Goal: Task Accomplishment & Management: Complete application form

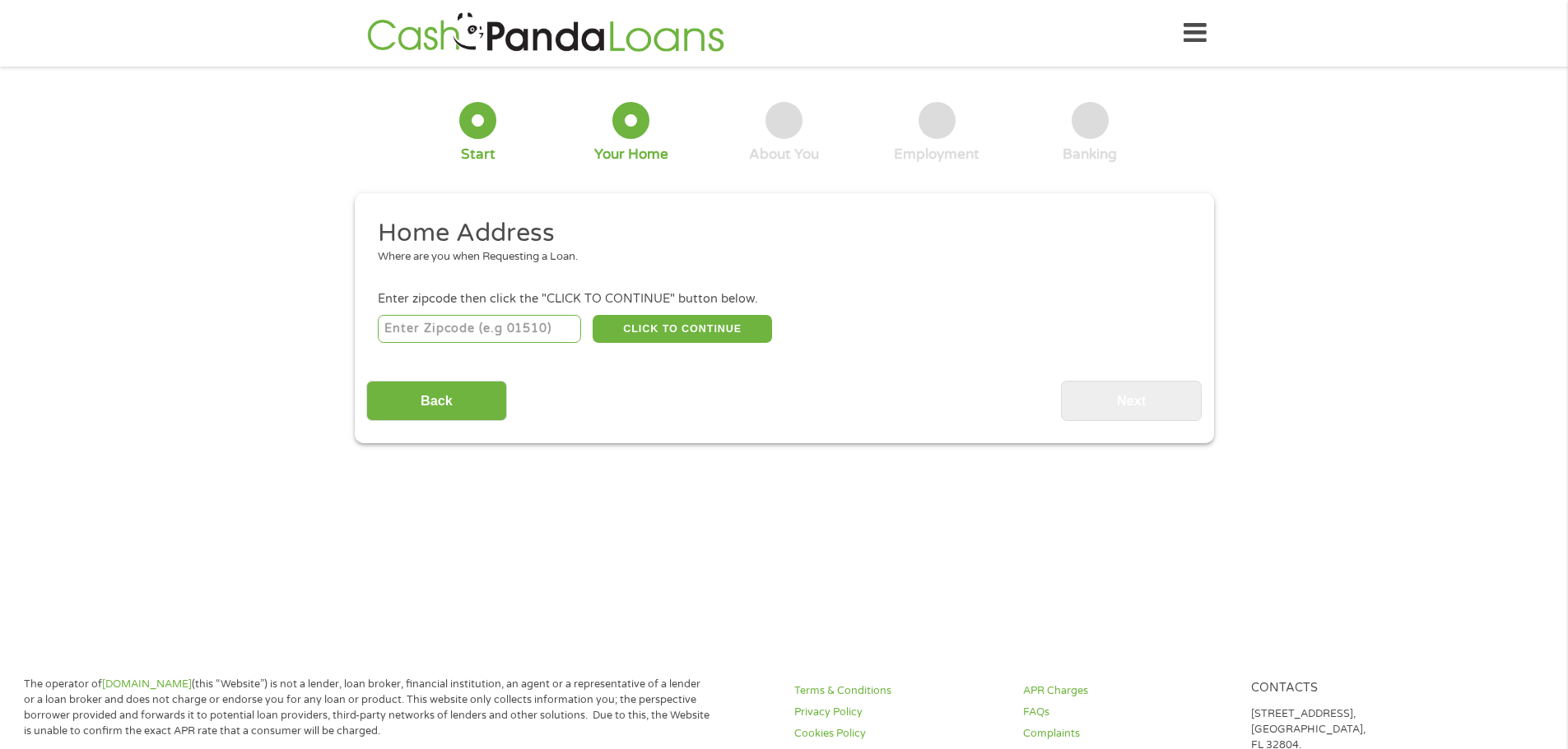
click at [413, 322] on input "number" at bounding box center [479, 328] width 204 height 28
type input "29579"
click at [684, 332] on button "CLICK TO CONTINUE" at bounding box center [682, 328] width 180 height 28
type input "29579"
type input "[GEOGRAPHIC_DATA]"
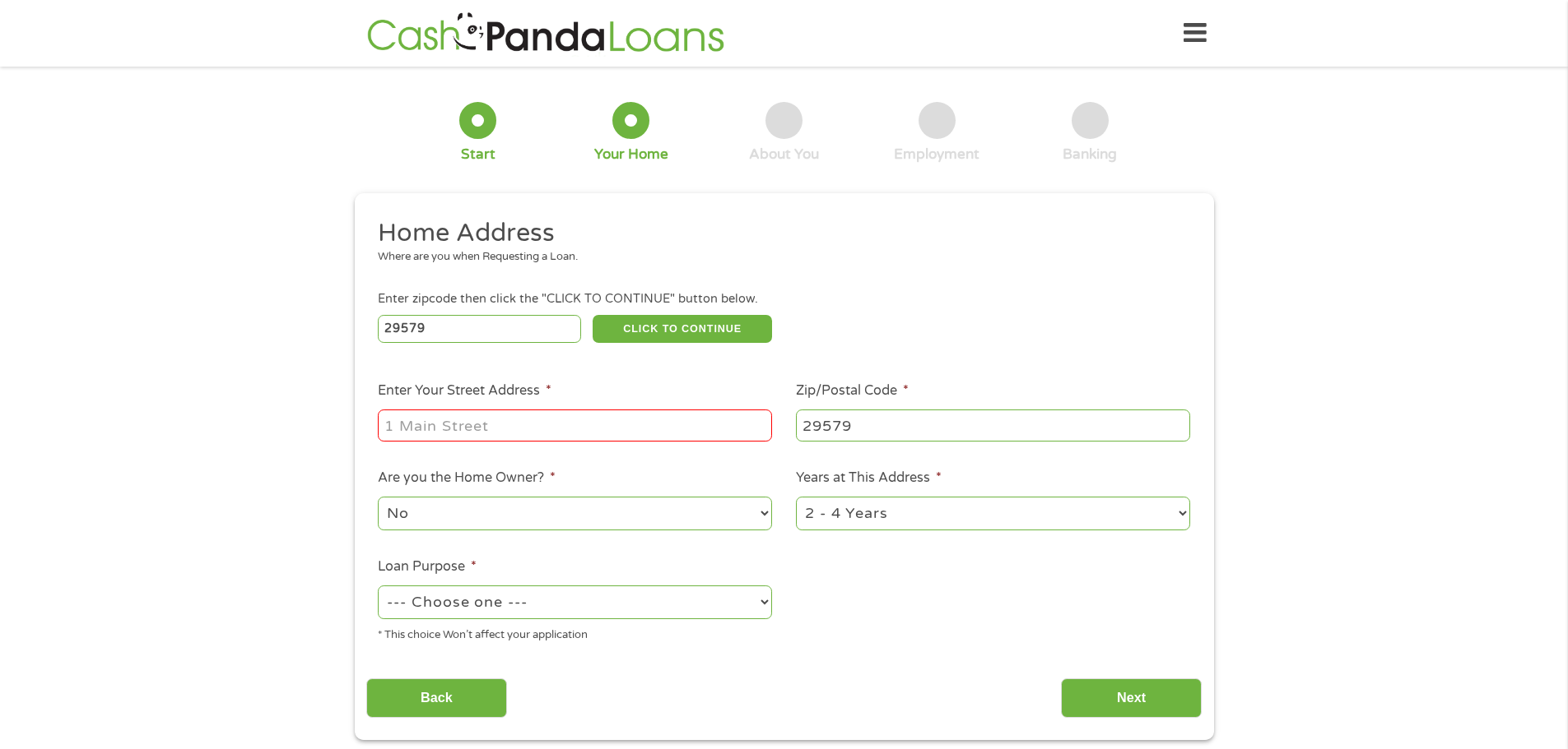
click at [407, 429] on input "Enter Your Street Address *" at bounding box center [575, 425] width 394 height 31
type input "[STREET_ADDRESS]"
click at [491, 521] on select "No Yes" at bounding box center [575, 514] width 394 height 34
select select "yes"
click at [378, 497] on select "No Yes" at bounding box center [575, 514] width 394 height 34
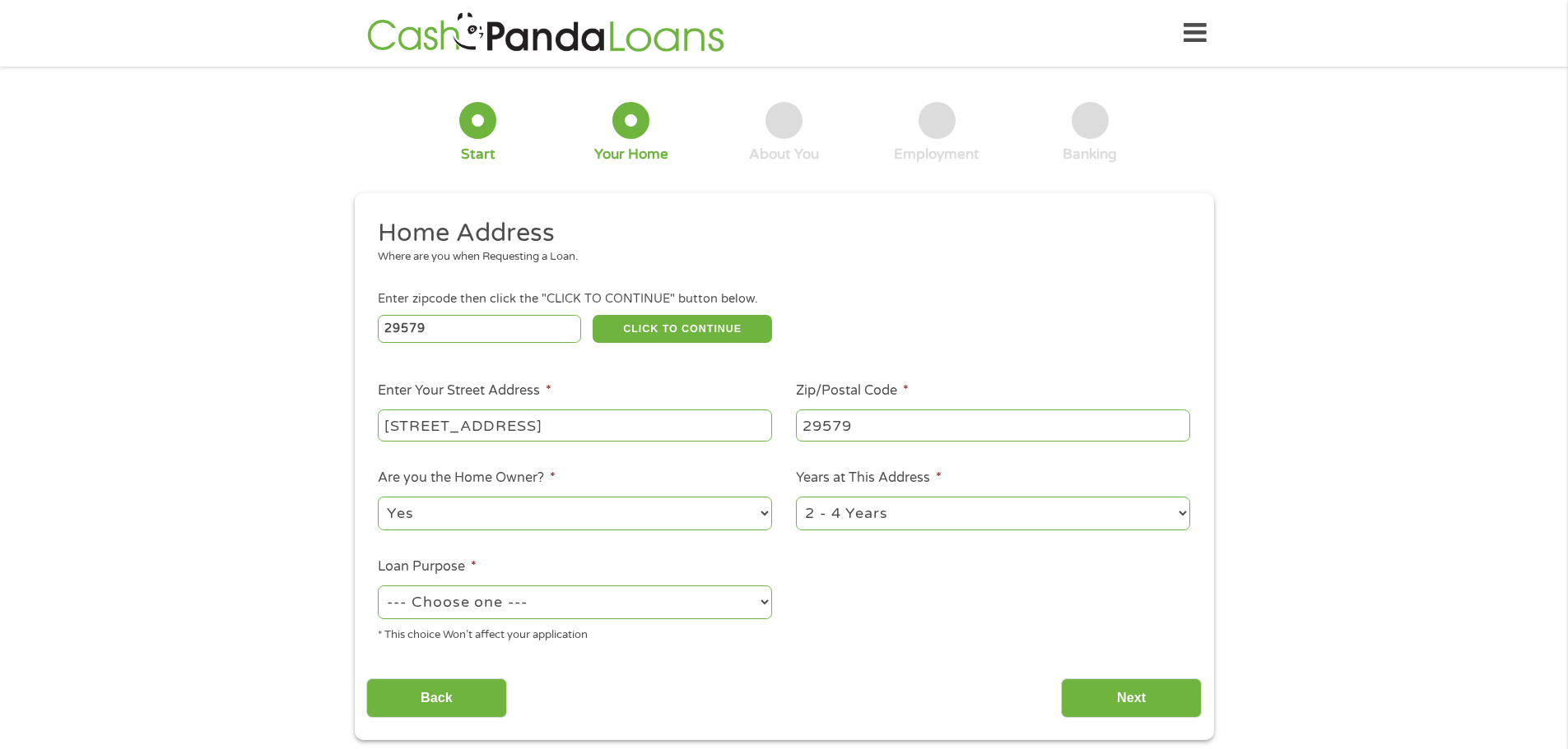
click at [954, 522] on select "1 Year or less 1 - 2 Years 2 - 4 Years Over 4 Years" at bounding box center [993, 514] width 394 height 34
select select "60months"
click at [796, 497] on select "1 Year or less 1 - 2 Years 2 - 4 Years Over 4 Years" at bounding box center [993, 514] width 394 height 34
click at [552, 602] on select "--- Choose one --- Pay Bills Debt Consolidation Home Improvement Major Purchase…" at bounding box center [575, 602] width 394 height 34
select select "other"
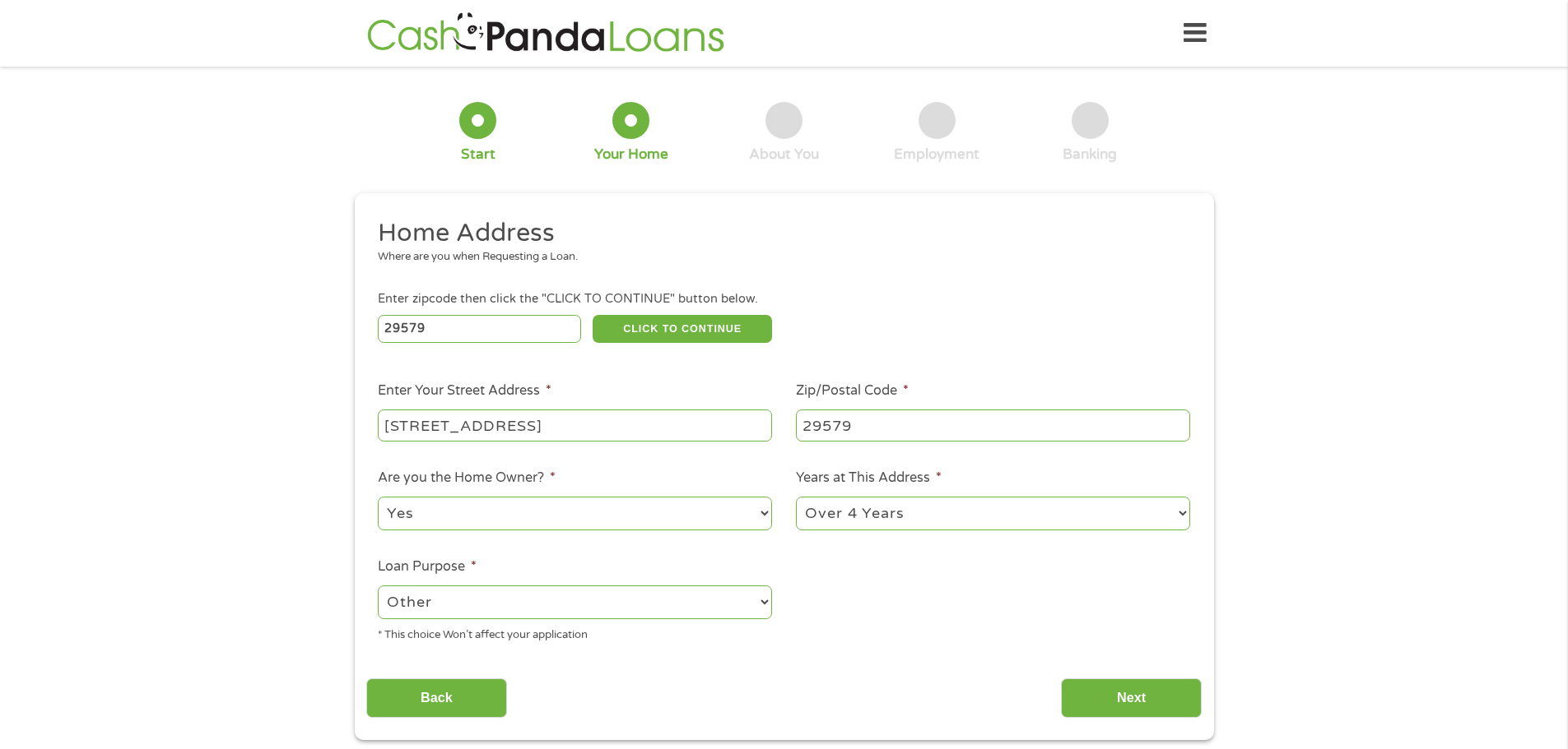
click at [378, 586] on select "--- Choose one --- Pay Bills Debt Consolidation Home Improvement Major Purchase…" at bounding box center [575, 602] width 394 height 34
click at [1100, 702] on input "Next" at bounding box center [1131, 699] width 141 height 40
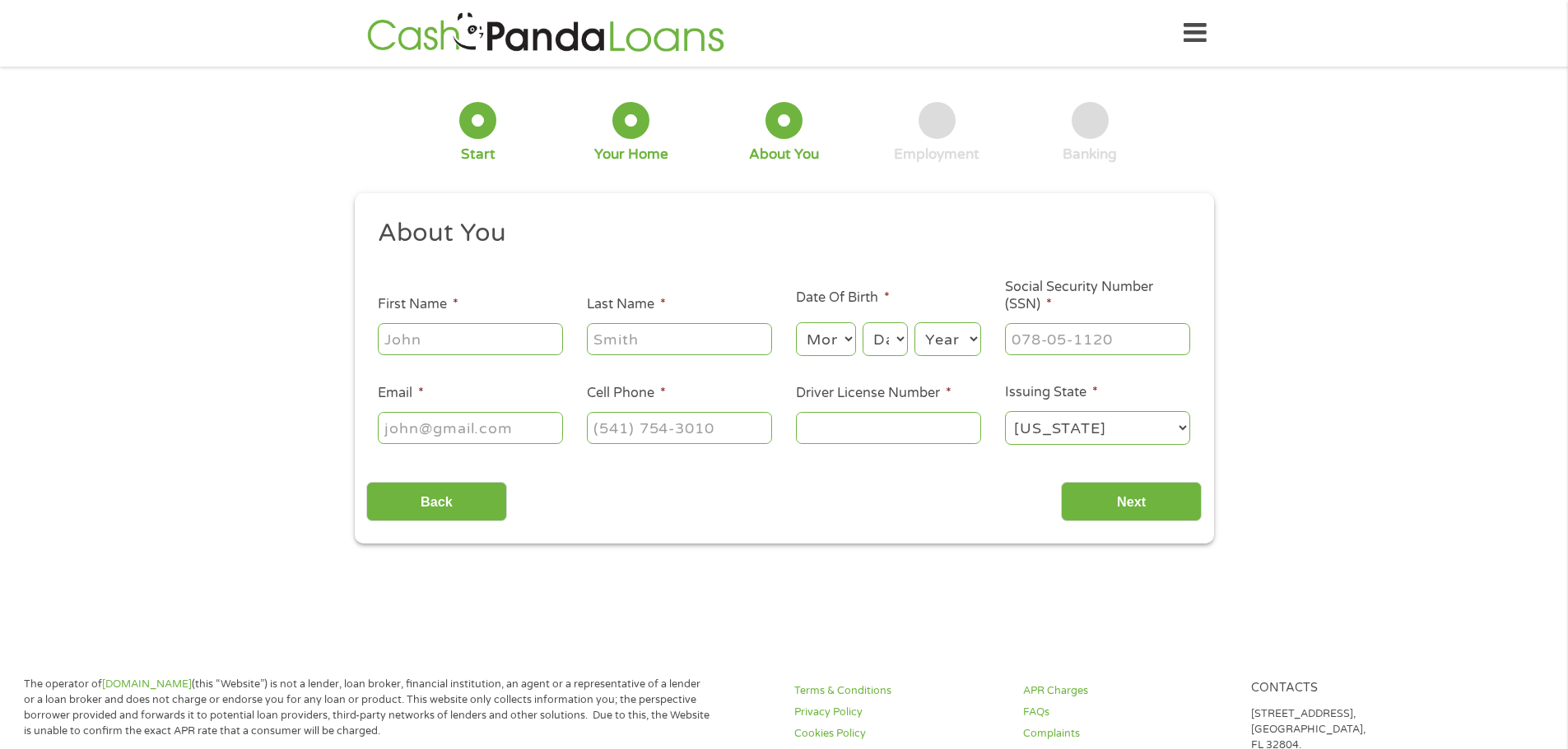
click at [419, 339] on input "First Name *" at bounding box center [470, 338] width 185 height 31
type input "[PERSON_NAME]"
type input "[EMAIL_ADDRESS][DOMAIN_NAME]"
type input "[PHONE_NUMBER]"
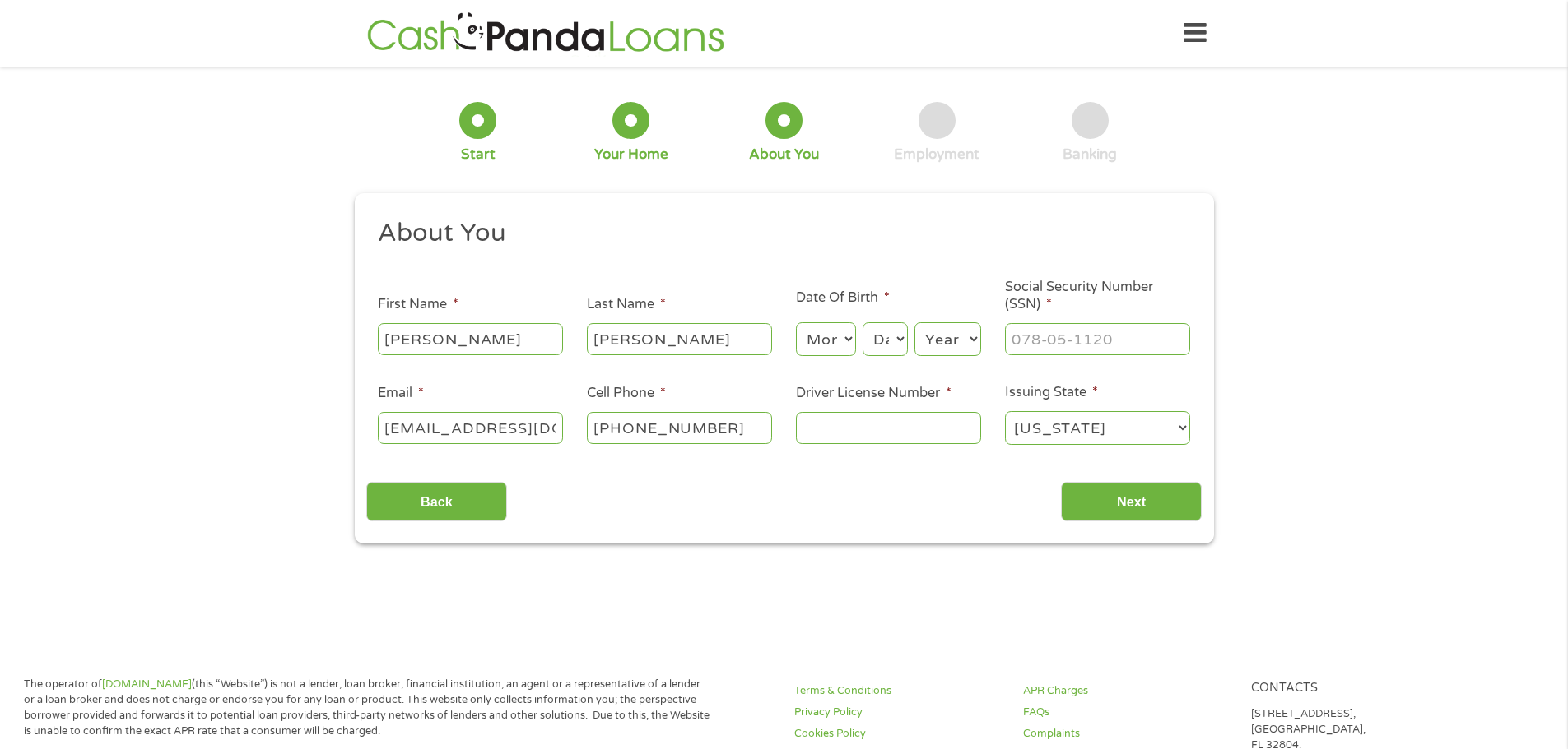
click at [809, 434] on input "Driver License Number *" at bounding box center [888, 428] width 185 height 31
click at [875, 437] on input "Driver License Number *" at bounding box center [888, 428] width 185 height 31
type input "103184004"
click at [1110, 501] on input "Next" at bounding box center [1131, 502] width 141 height 40
click at [1139, 499] on input "Next" at bounding box center [1131, 502] width 141 height 40
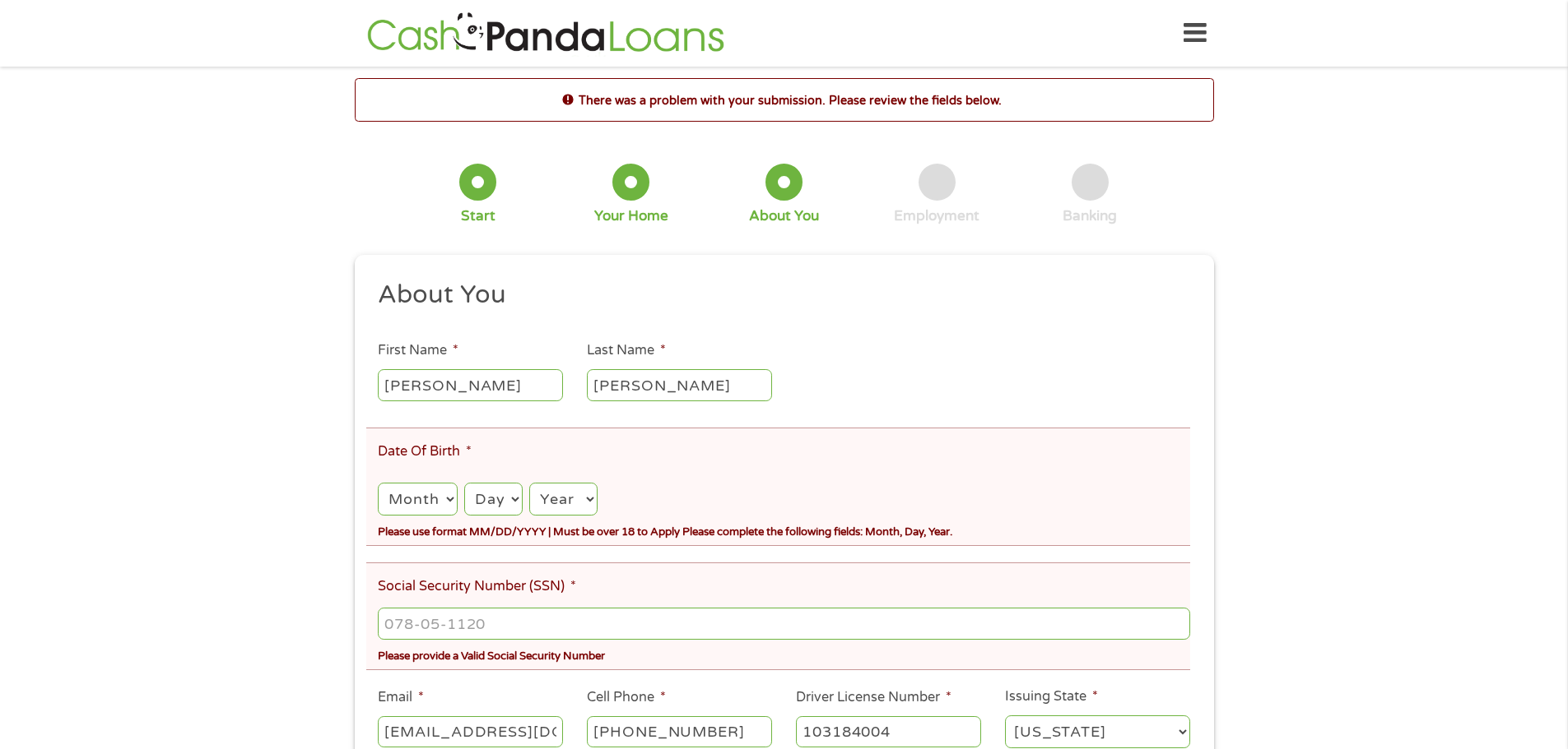
click at [408, 498] on select "Month 1 2 3 4 5 6 7 8 9 10 11 12" at bounding box center [417, 499] width 79 height 34
select select "7"
click at [378, 483] on select "Month 1 2 3 4 5 6 7 8 9 10 11 12" at bounding box center [417, 499] width 79 height 34
click at [494, 497] on select "Day 1 2 3 4 5 6 7 8 9 10 11 12 13 14 15 16 17 18 19 20 21 22 23 24 25 26 27 28 …" at bounding box center [493, 499] width 58 height 34
select select "18"
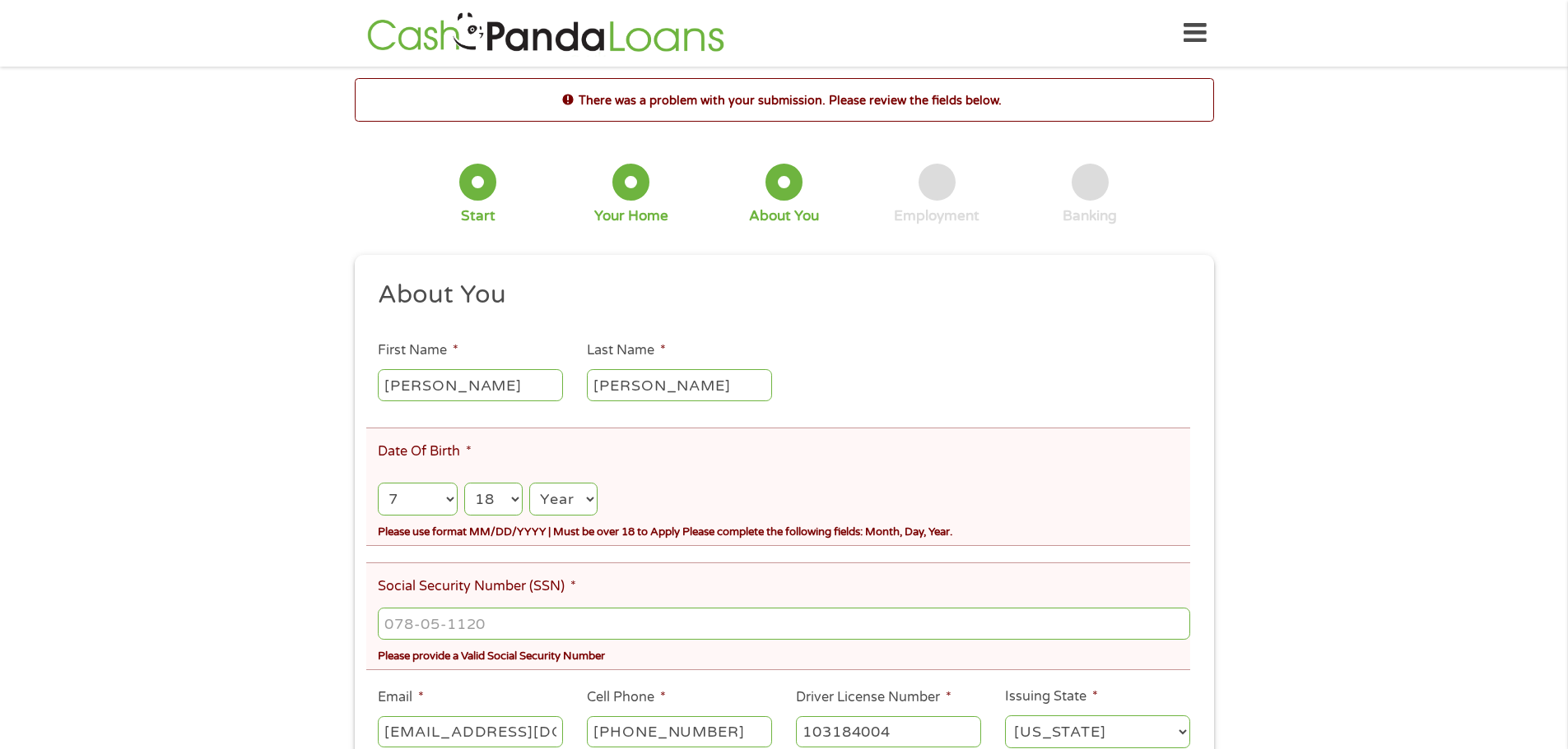
click at [464, 483] on select "Day 1 2 3 4 5 6 7 8 9 10 11 12 13 14 15 16 17 18 19 20 21 22 23 24 25 26 27 28 …" at bounding box center [493, 499] width 58 height 34
click at [551, 494] on select "Year [DATE] 2006 2005 2004 2003 2002 2001 2000 1999 1998 1997 1996 1995 1994 19…" at bounding box center [563, 499] width 68 height 34
select select "1962"
click at [529, 483] on select "Year [DATE] 2006 2005 2004 2003 2002 2001 2000 1999 1998 1997 1996 1995 1994 19…" at bounding box center [563, 499] width 68 height 34
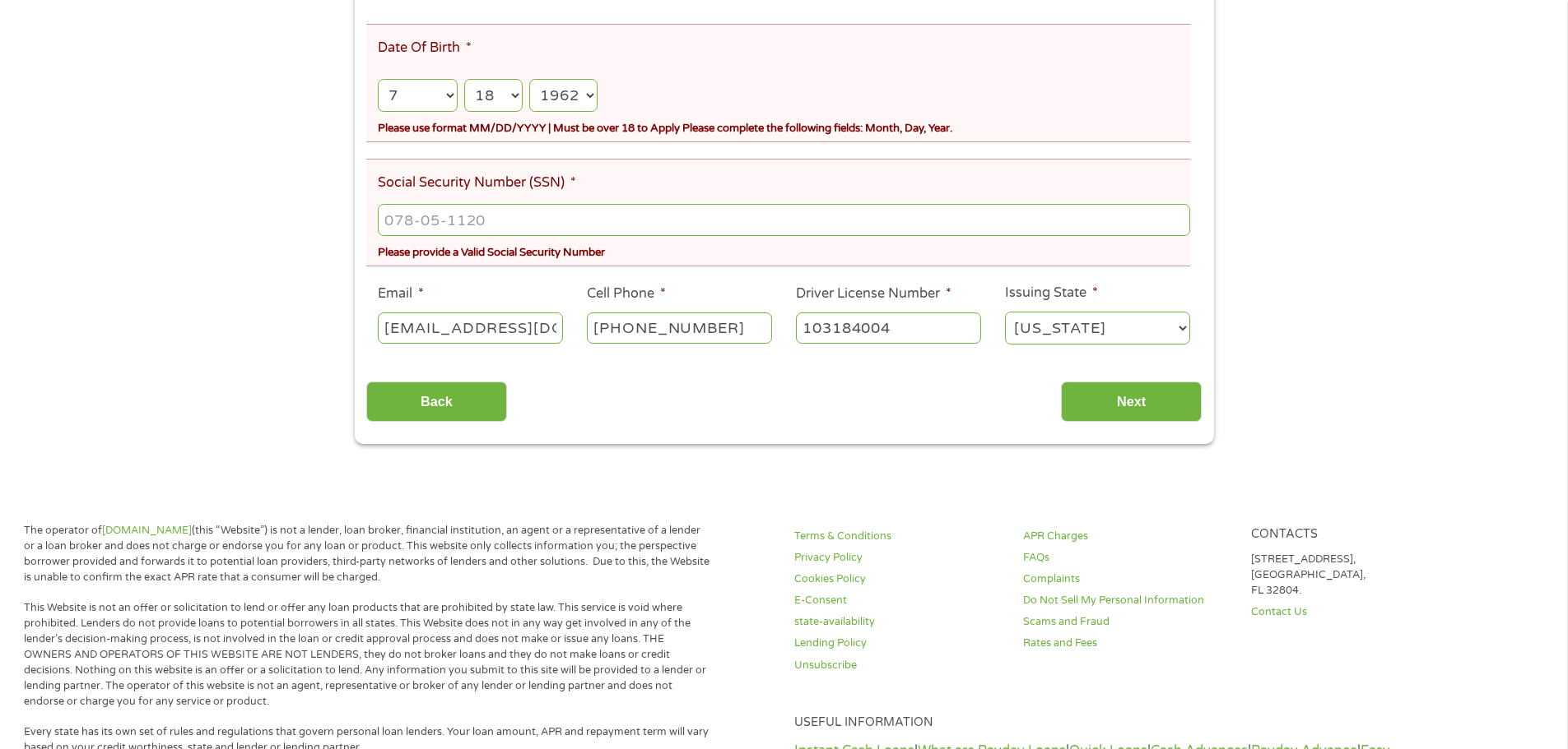
scroll to position [411, 0]
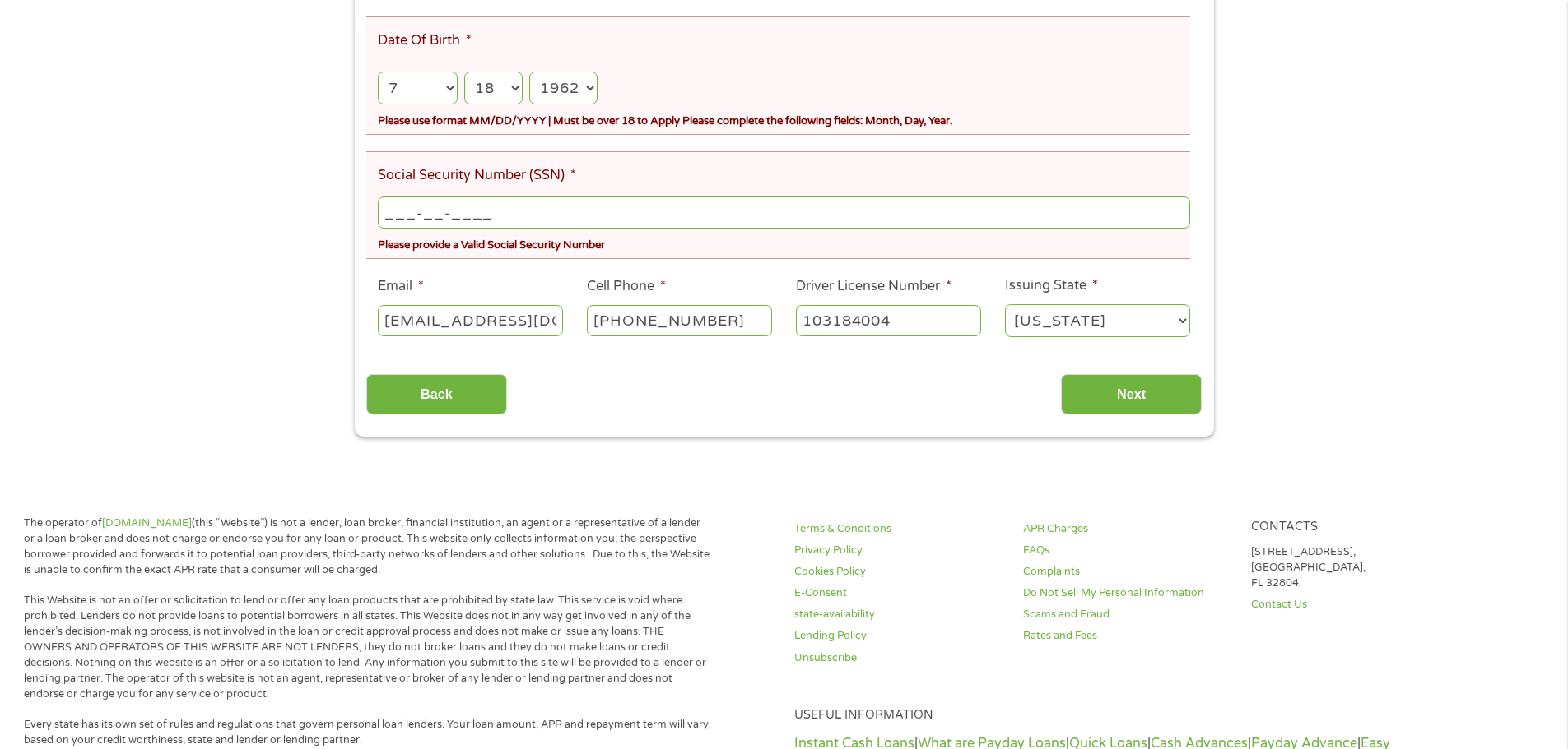
click at [391, 209] on input "___-__-____" at bounding box center [783, 212] width 811 height 31
type input "520-88-1741"
click at [1135, 388] on input "Next" at bounding box center [1131, 394] width 141 height 40
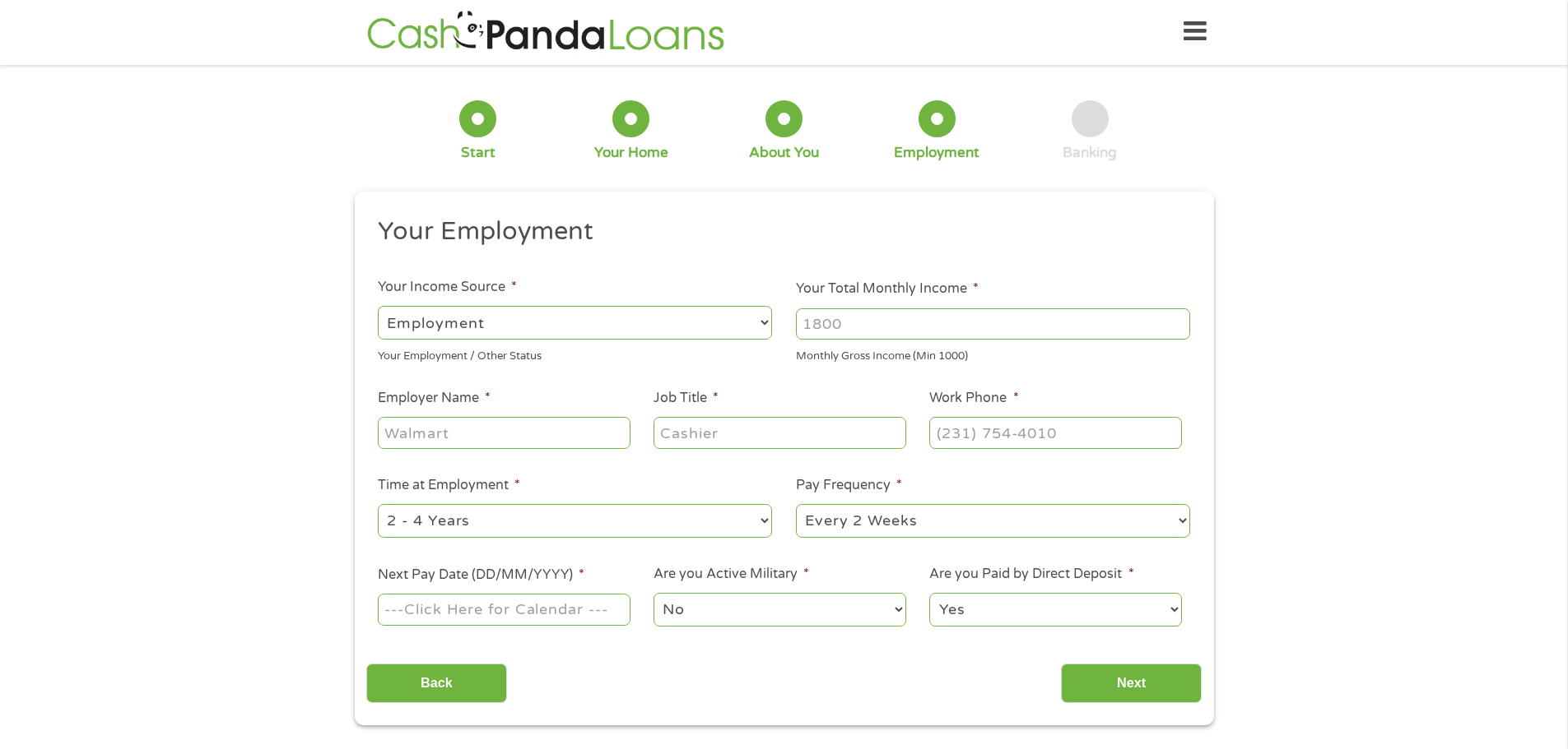
scroll to position [0, 0]
click at [896, 321] on input "Your Total Monthly Income *" at bounding box center [993, 326] width 394 height 31
drag, startPoint x: 896, startPoint y: 321, endPoint x: 789, endPoint y: 321, distance: 107.0
click at [789, 321] on li "Your Total Monthly Income * Monthly Gross Income (Min 1000)" at bounding box center [993, 323] width 418 height 86
type input "3850"
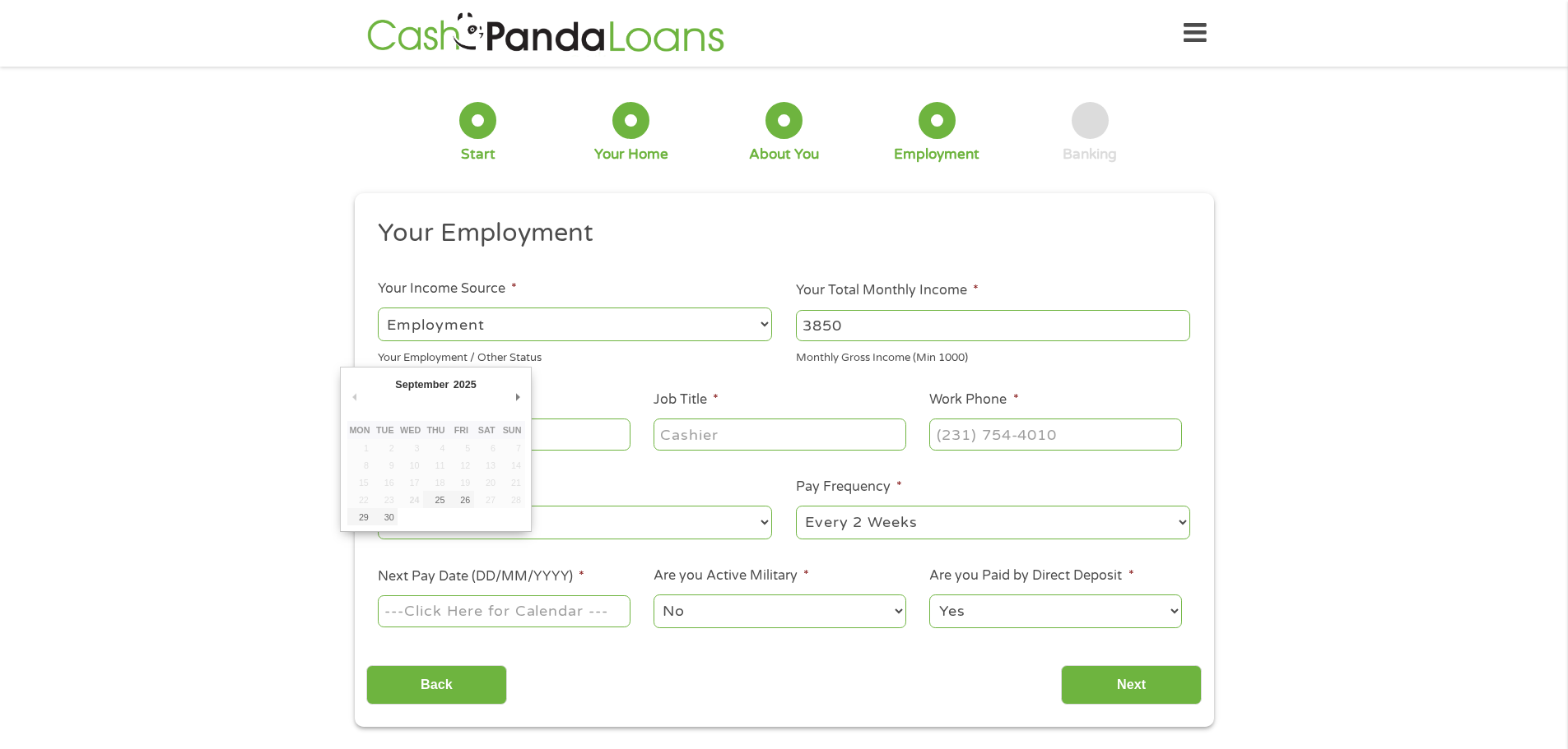
click at [534, 617] on input "Next Pay Date (DD/MM/YYYY) *" at bounding box center [504, 611] width 252 height 31
type input "[DATE]"
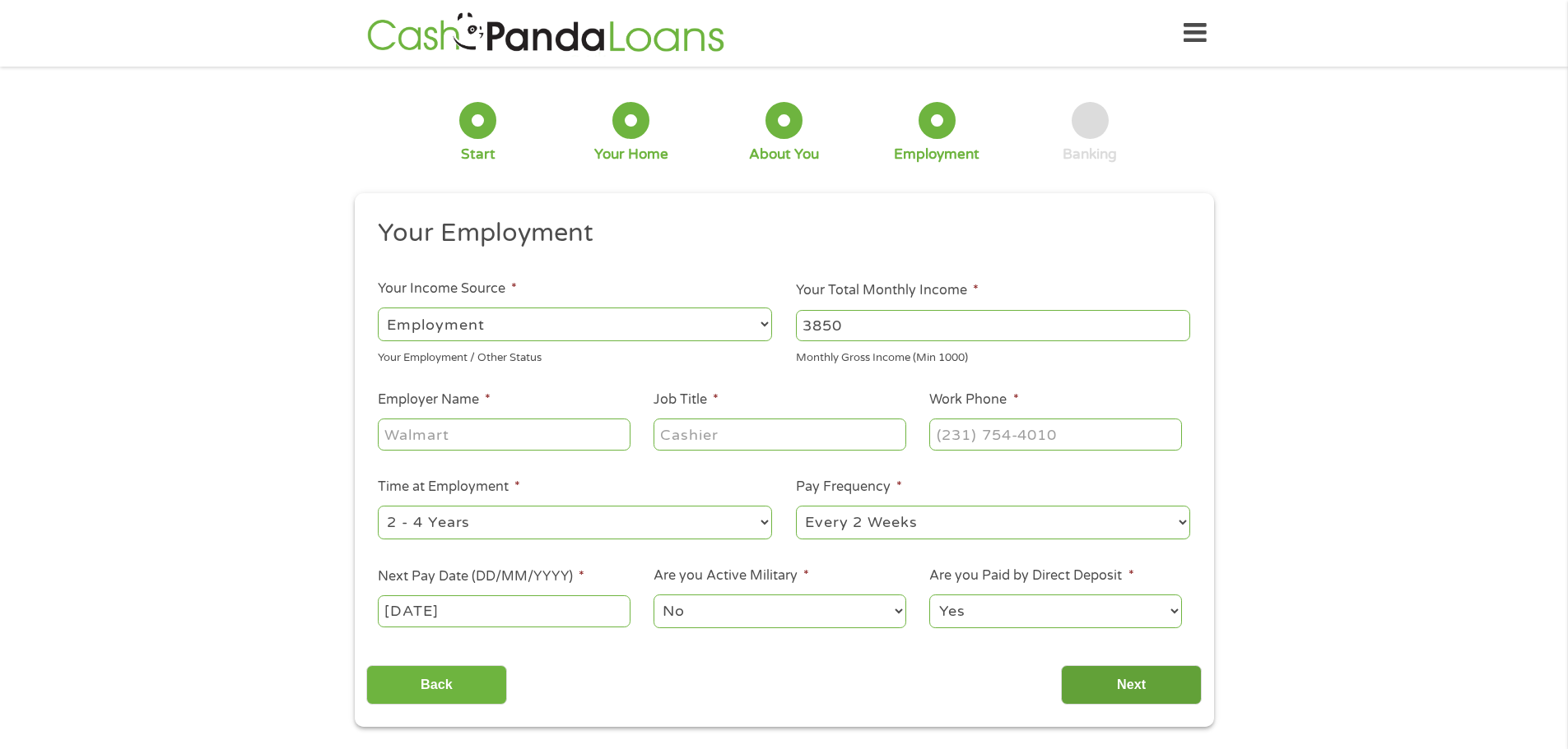
click at [1137, 691] on input "Next" at bounding box center [1131, 685] width 141 height 40
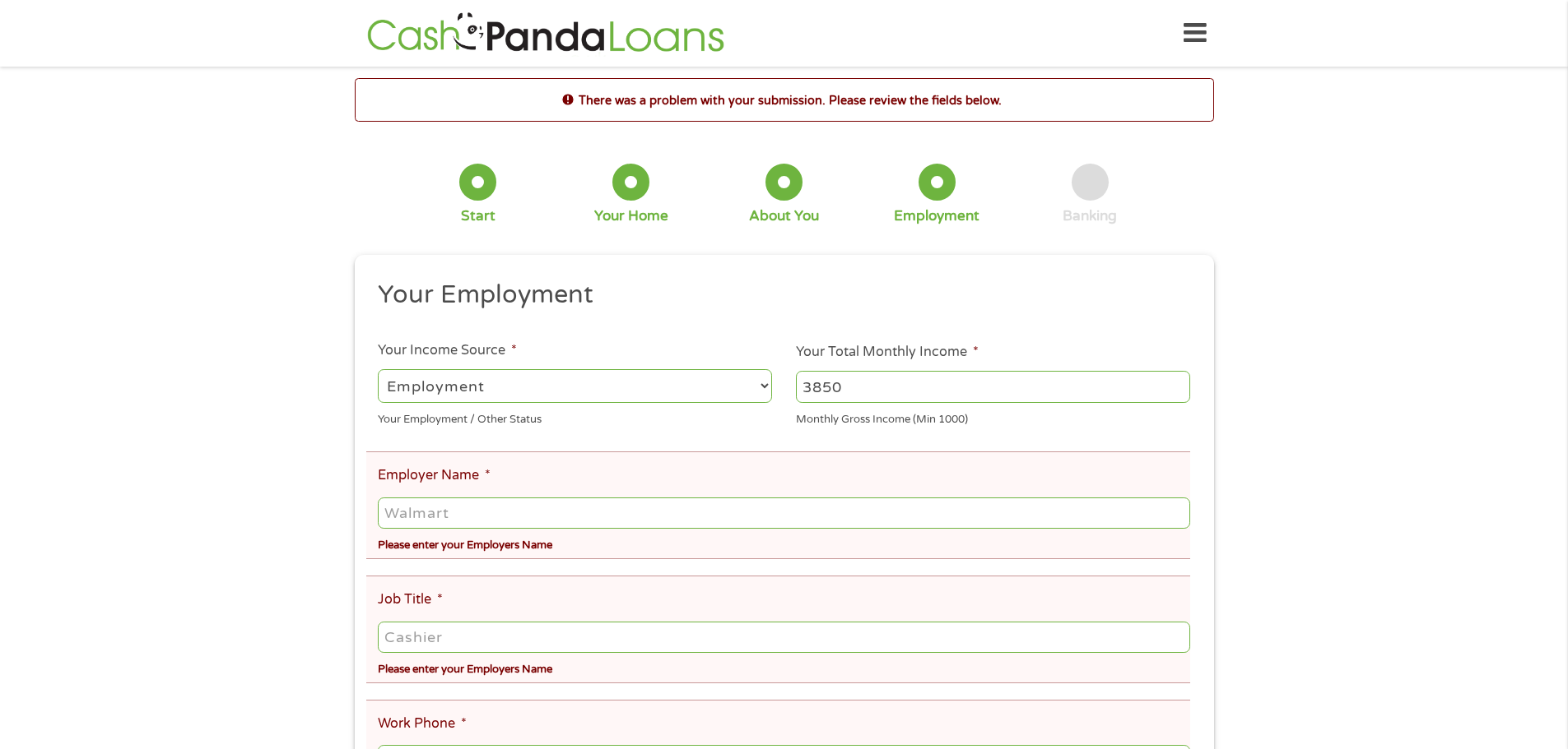
scroll to position [6, 6]
click at [388, 515] on input "Employer Name *" at bounding box center [783, 513] width 811 height 31
type input "[GEOGRAPHIC_DATA]"
click at [403, 644] on input "Job Title *" at bounding box center [783, 638] width 811 height 31
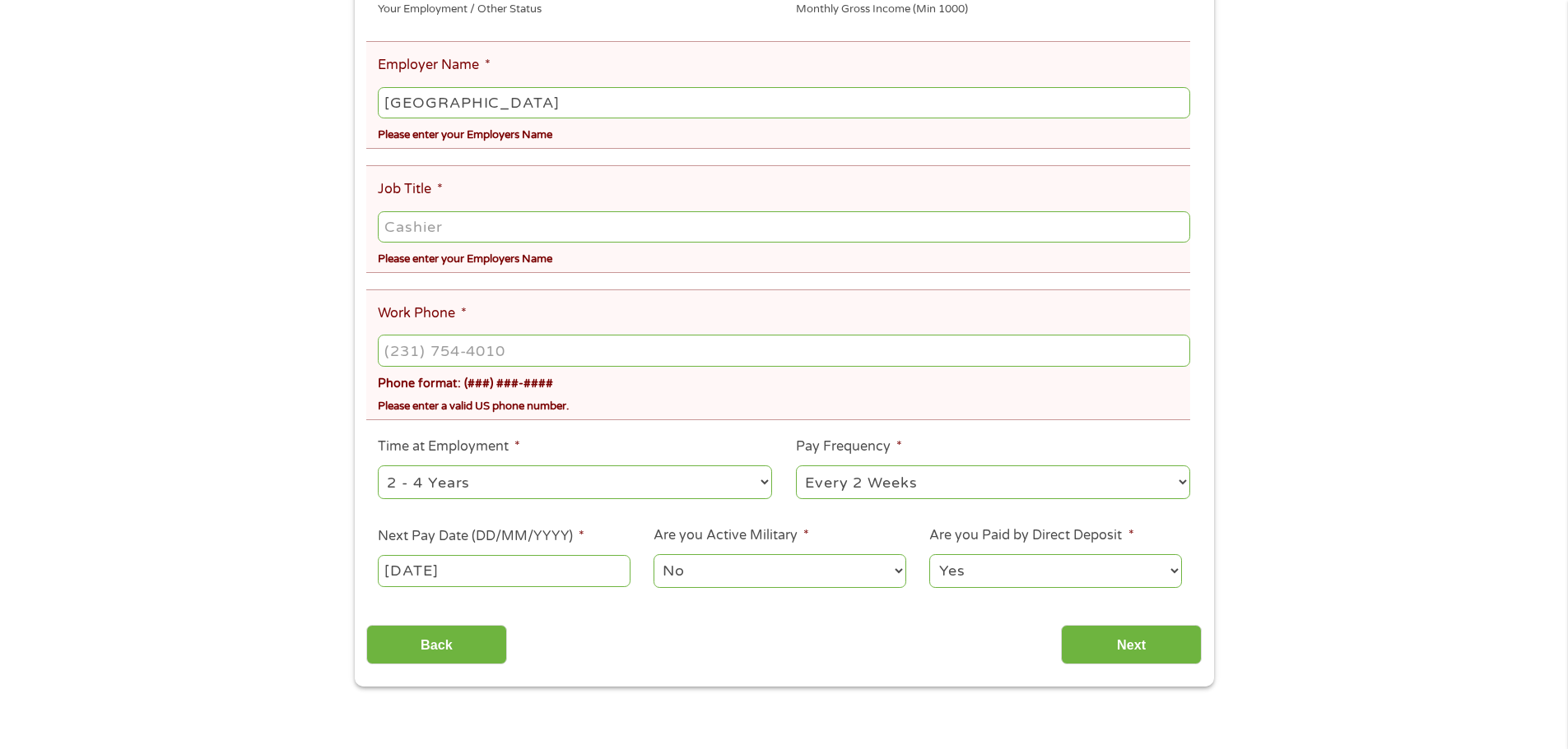
scroll to position [411, 0]
click at [399, 228] on input "Job Title *" at bounding box center [783, 226] width 811 height 31
type input "Registration Coordinator"
click at [390, 346] on input "(___) ___-____" at bounding box center [783, 349] width 811 height 31
type input "[PHONE_NUMBER]"
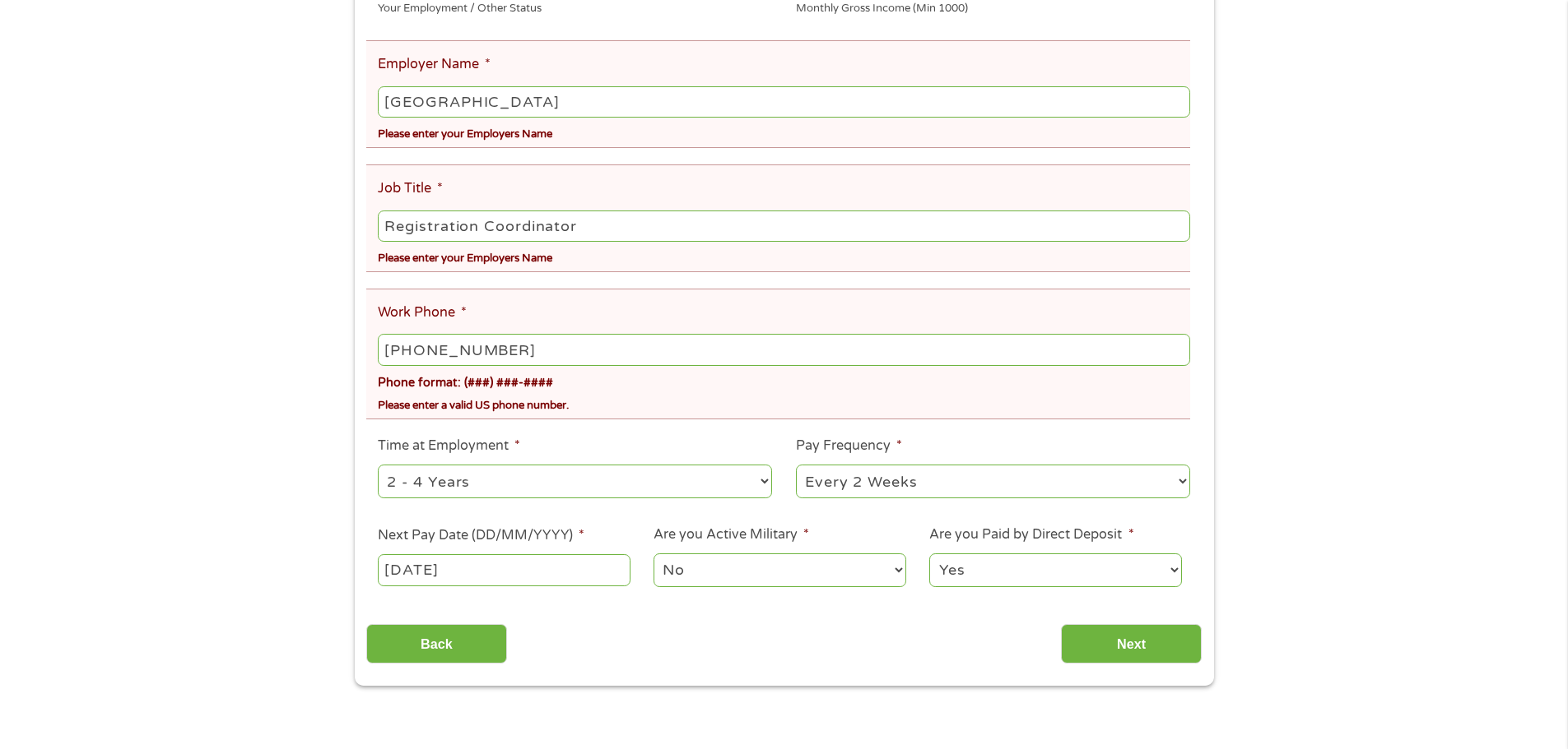
click at [692, 396] on div "Please enter a valid US phone number." at bounding box center [783, 403] width 811 height 22
click at [430, 489] on select "--- Choose one --- 1 Year or less 1 - 2 Years 2 - 4 Years Over 4 Years" at bounding box center [575, 481] width 394 height 34
select select "60months"
click at [378, 464] on select "--- Choose one --- 1 Year or less 1 - 2 Years 2 - 4 Years Over 4 Years" at bounding box center [575, 481] width 394 height 34
click at [896, 494] on select "--- Choose one --- Every 2 Weeks Every Week Monthly Semi-Monthly" at bounding box center [993, 481] width 394 height 34
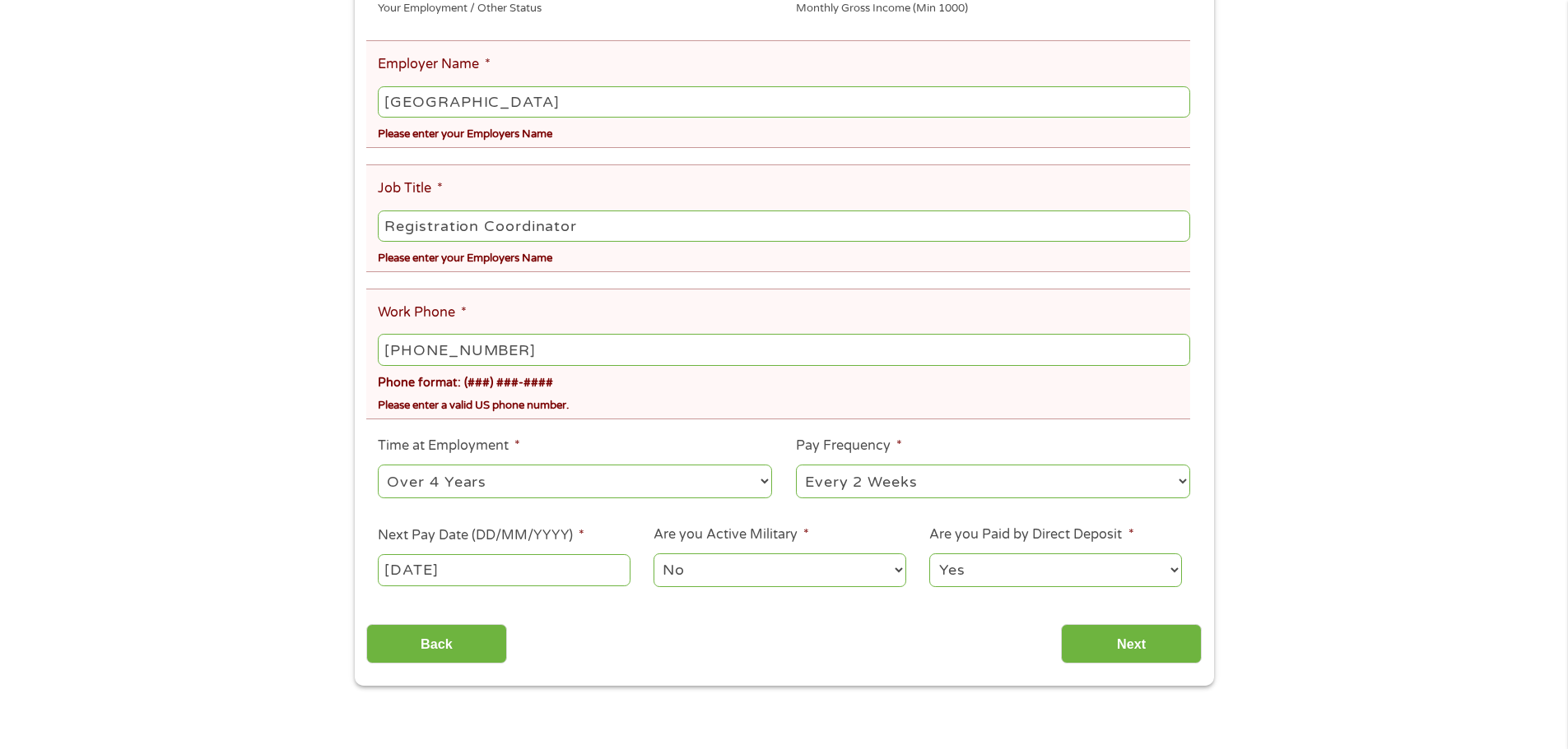
click at [796, 464] on select "--- Choose one --- Every 2 Weeks Every Week Monthly Semi-Monthly" at bounding box center [993, 481] width 394 height 34
click at [1174, 645] on input "Next" at bounding box center [1131, 644] width 141 height 40
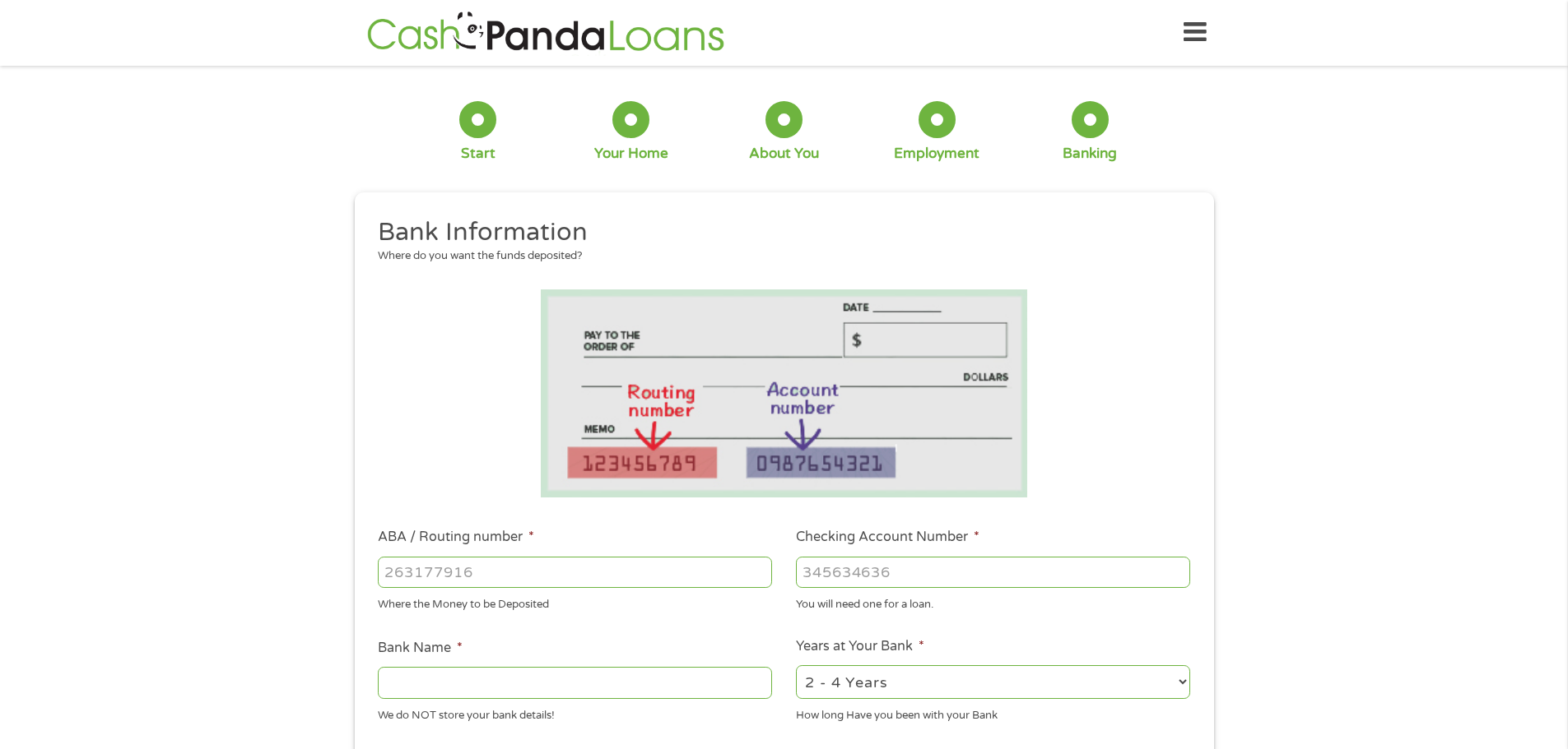
scroll to position [0, 0]
click at [501, 575] on input "ABA / Routing number *" at bounding box center [575, 573] width 394 height 31
click at [396, 578] on input "ABA / Routing number *" at bounding box center [575, 573] width 394 height 31
type input "053202318"
click at [815, 572] on input "Checking Account Number *" at bounding box center [993, 573] width 394 height 31
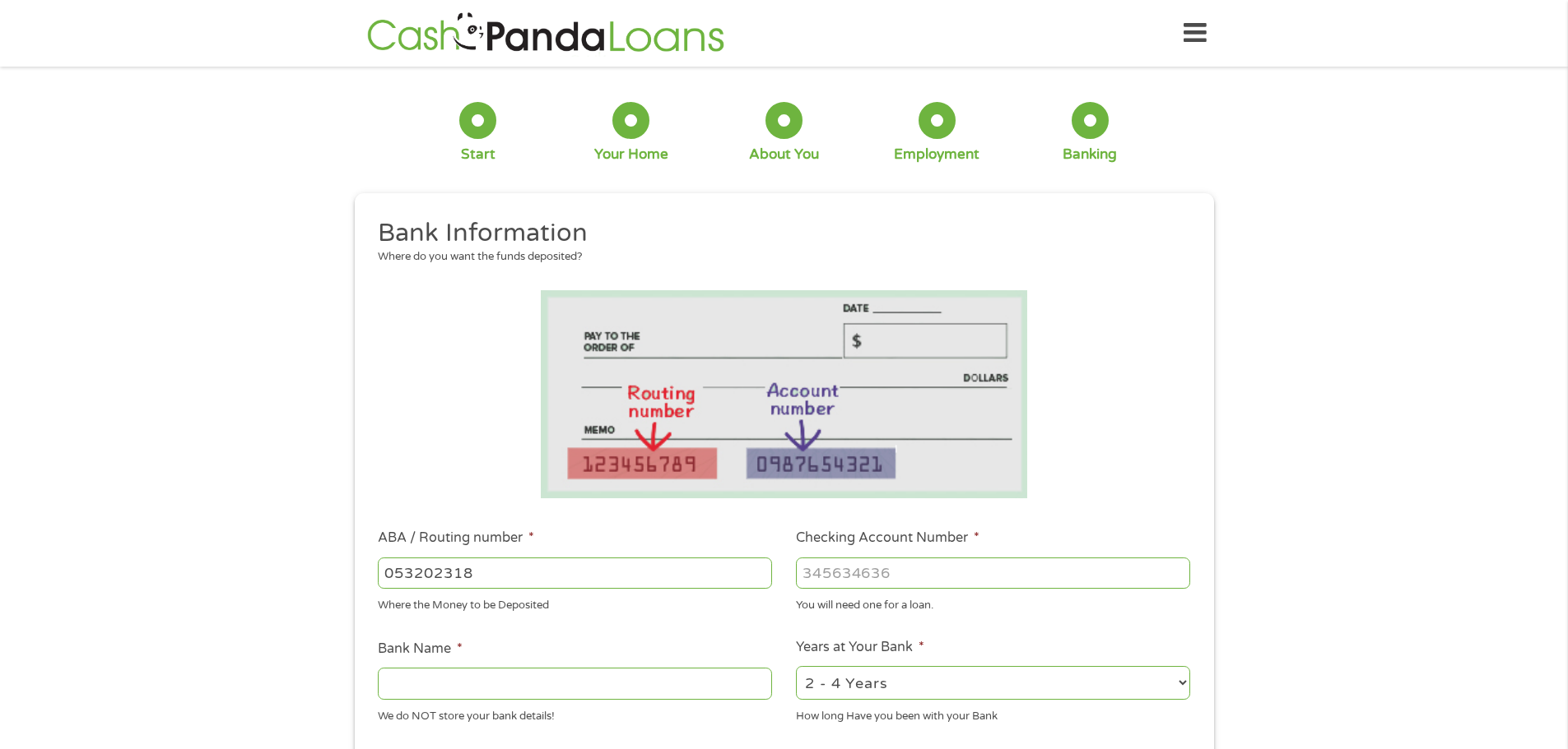
type input "[PERSON_NAME] NATIONAL BANK"
click at [873, 581] on input "Checking Account Number *" at bounding box center [993, 573] width 394 height 31
type input "3928078006"
click at [1380, 561] on div "1 Start 2 Your Home 3 About You 4 Employment 5 Banking 6 This field is hidden w…" at bounding box center [784, 599] width 1568 height 1043
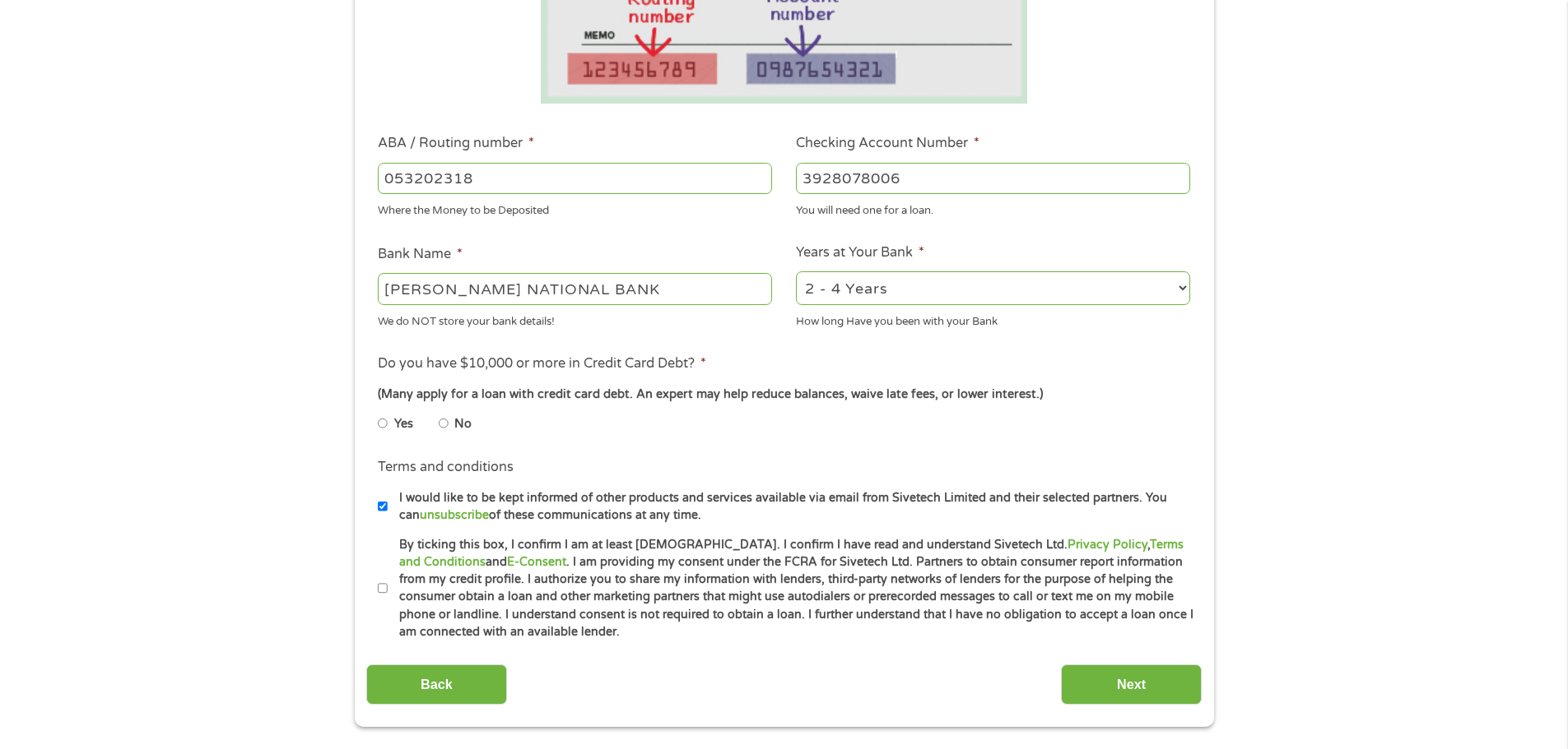
scroll to position [411, 0]
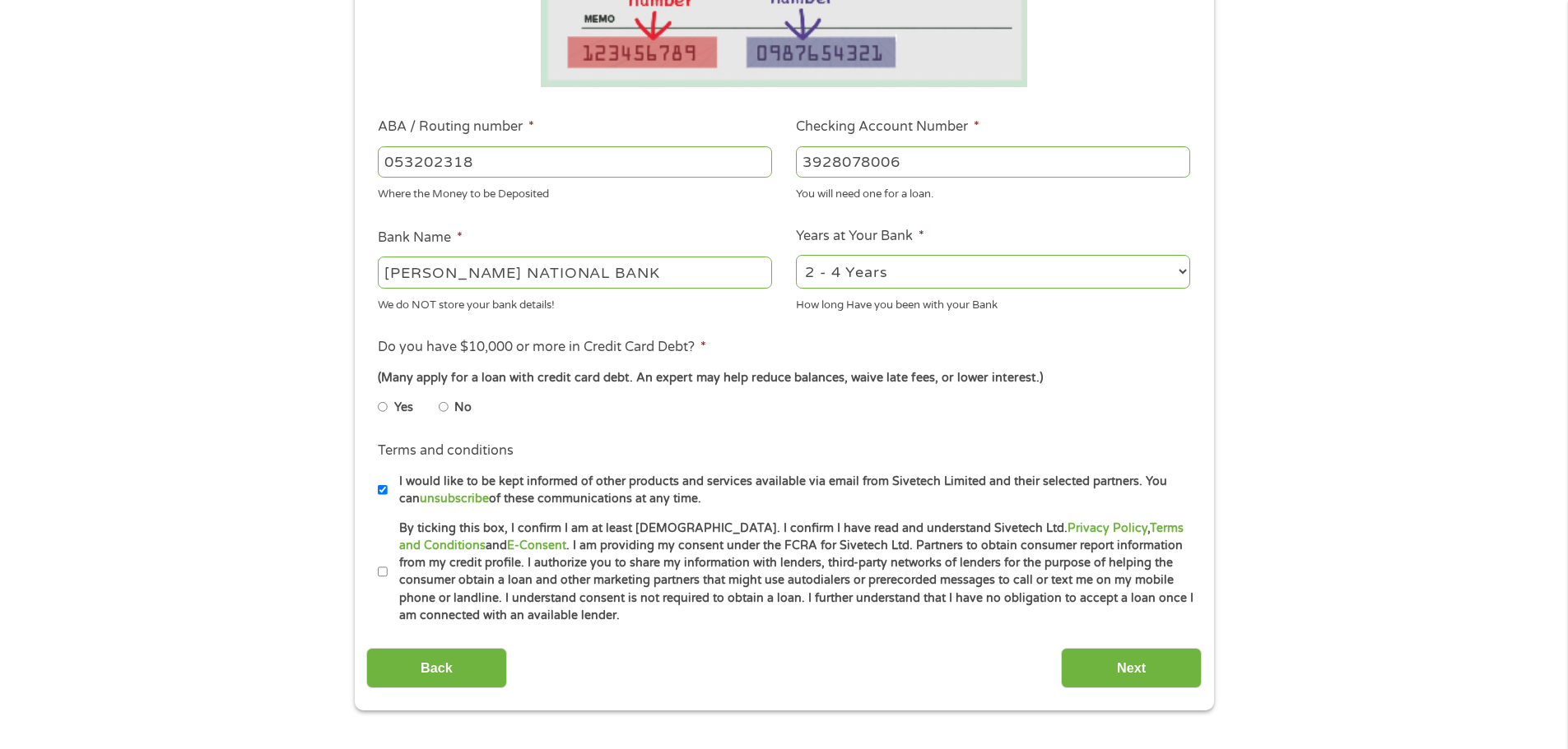
click at [982, 280] on select "2 - 4 Years 6 - 12 Months 1 - 2 Years Over 4 Years" at bounding box center [993, 271] width 394 height 34
select select "60months"
click at [796, 255] on select "2 - 4 Years 6 - 12 Months 1 - 2 Years Over 4 Years" at bounding box center [993, 271] width 394 height 34
click at [381, 408] on input "Yes" at bounding box center [382, 407] width 10 height 26
radio input "true"
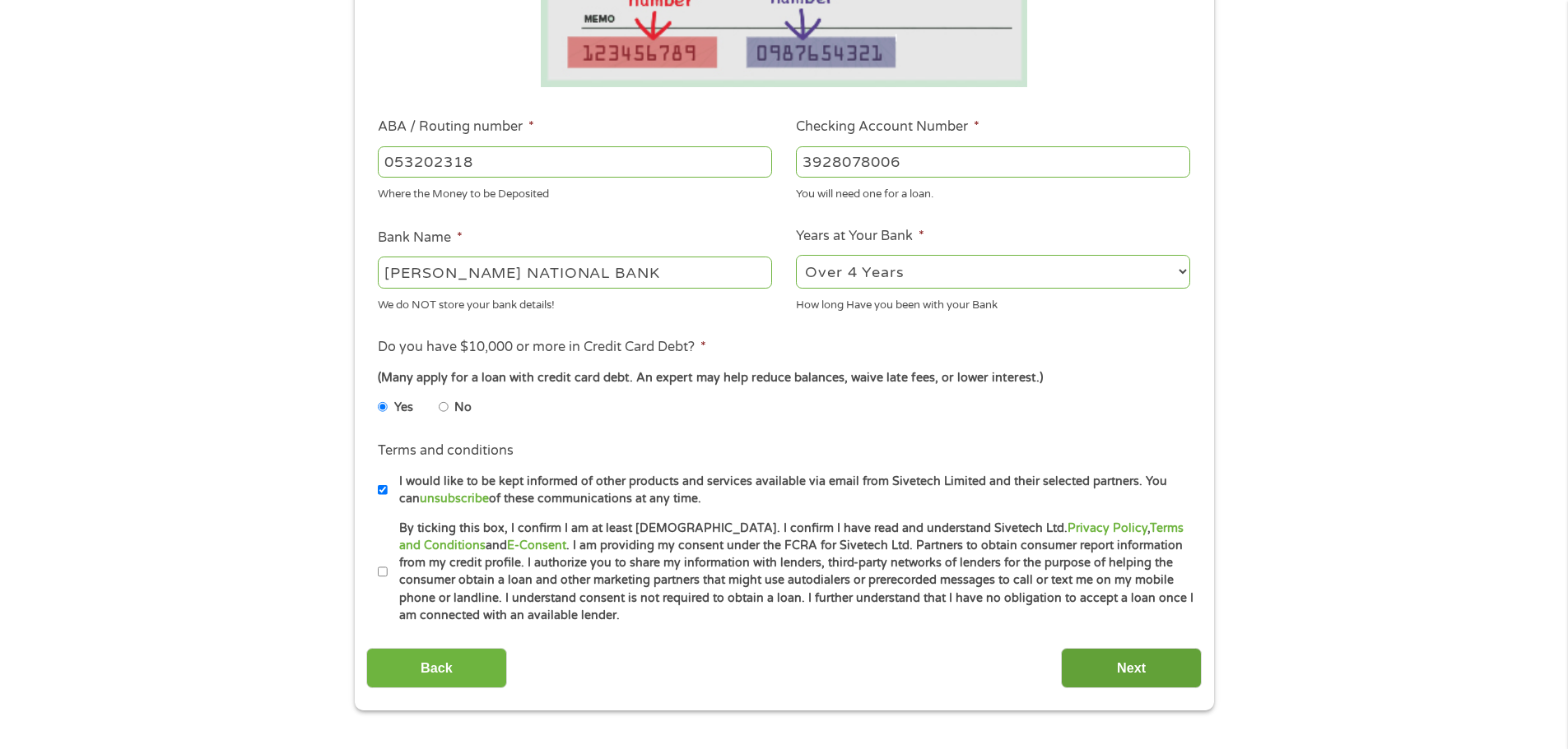
click at [1110, 667] on input "Next" at bounding box center [1131, 668] width 141 height 40
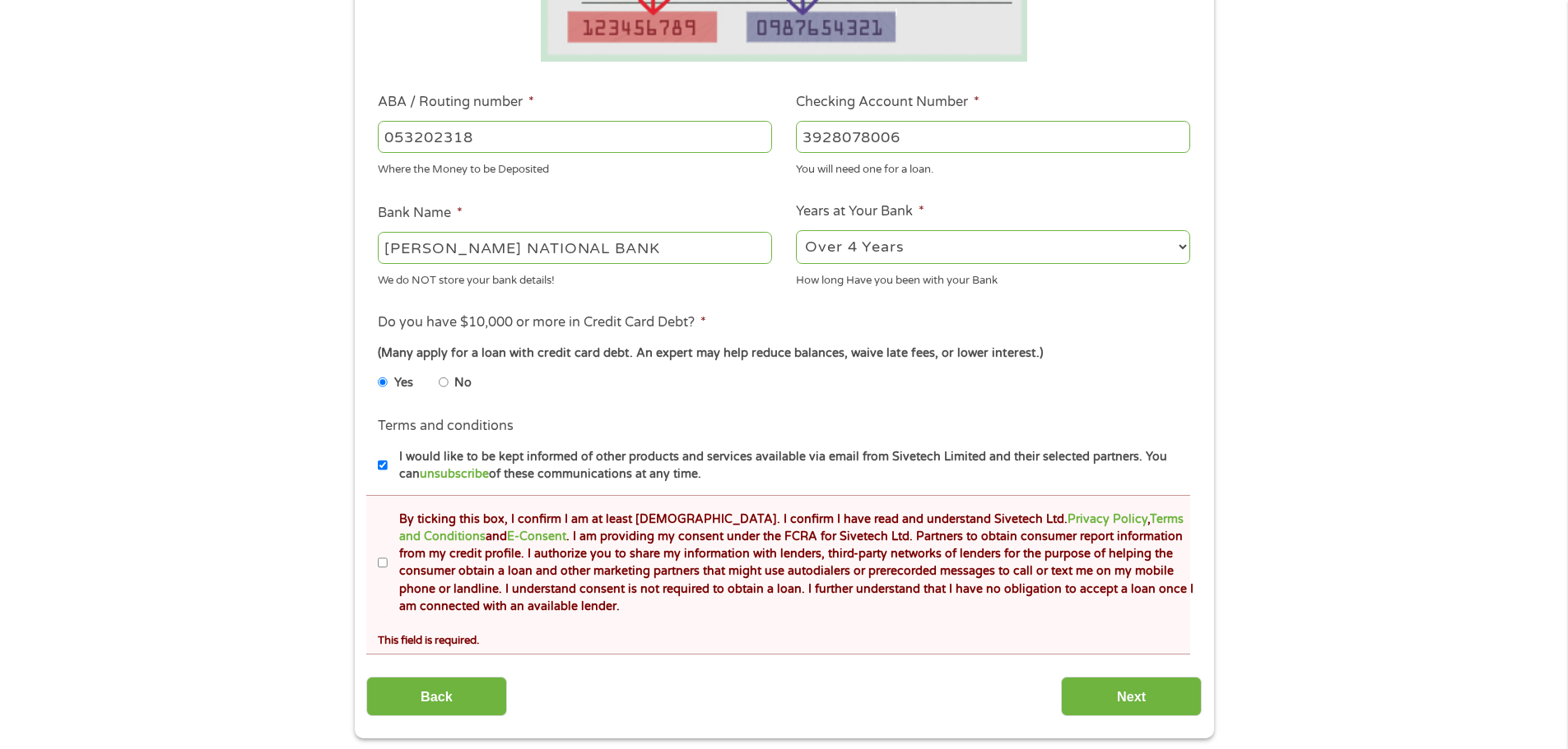
scroll to position [576, 0]
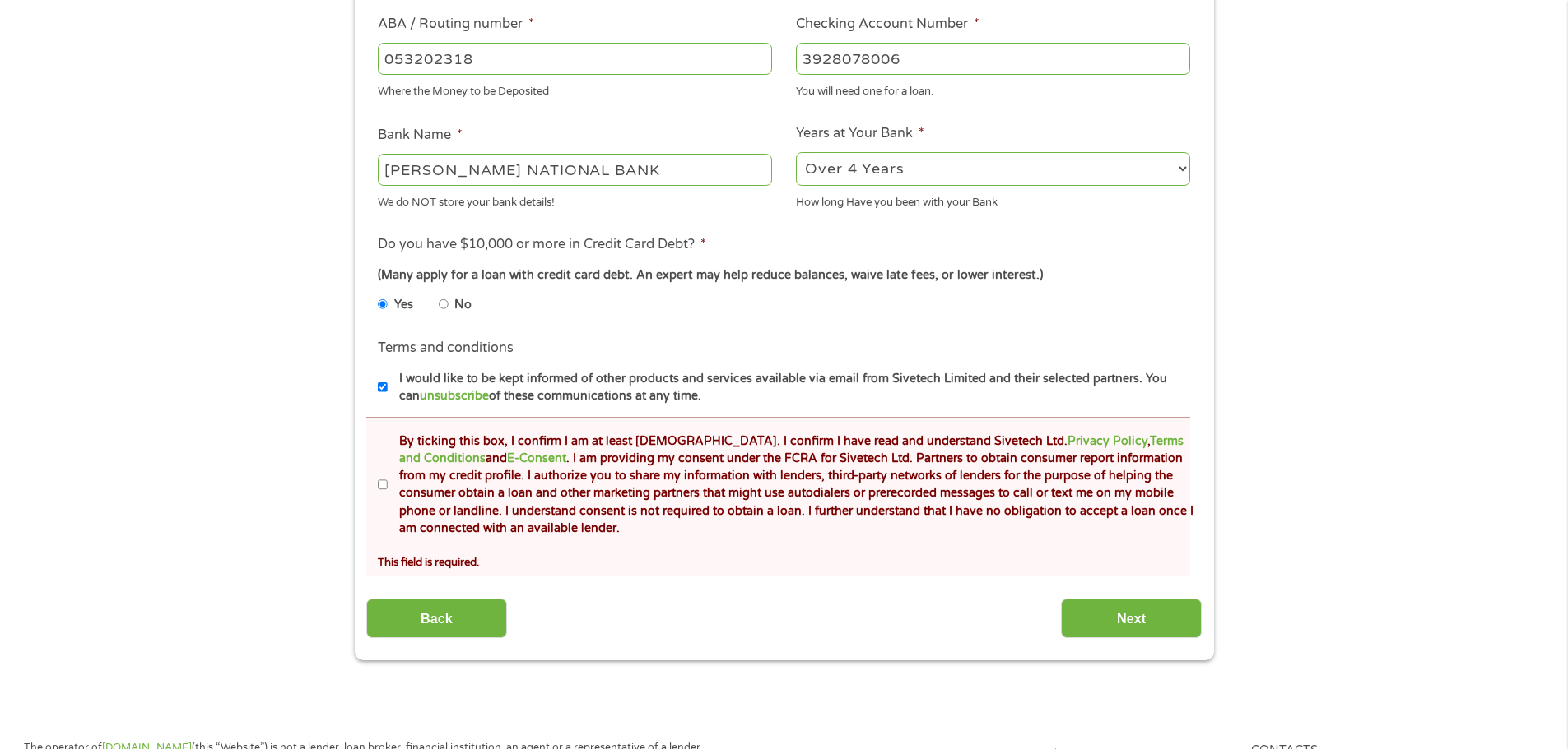
click at [384, 484] on input "By ticking this box, I confirm I am at least [DEMOGRAPHIC_DATA]. I confirm I ha…" at bounding box center [382, 485] width 10 height 26
checkbox input "true"
click at [381, 385] on input "I would like to be kept informed of other products and services available via e…" at bounding box center [382, 387] width 10 height 26
checkbox input "false"
click at [1110, 608] on input "Next" at bounding box center [1131, 619] width 141 height 40
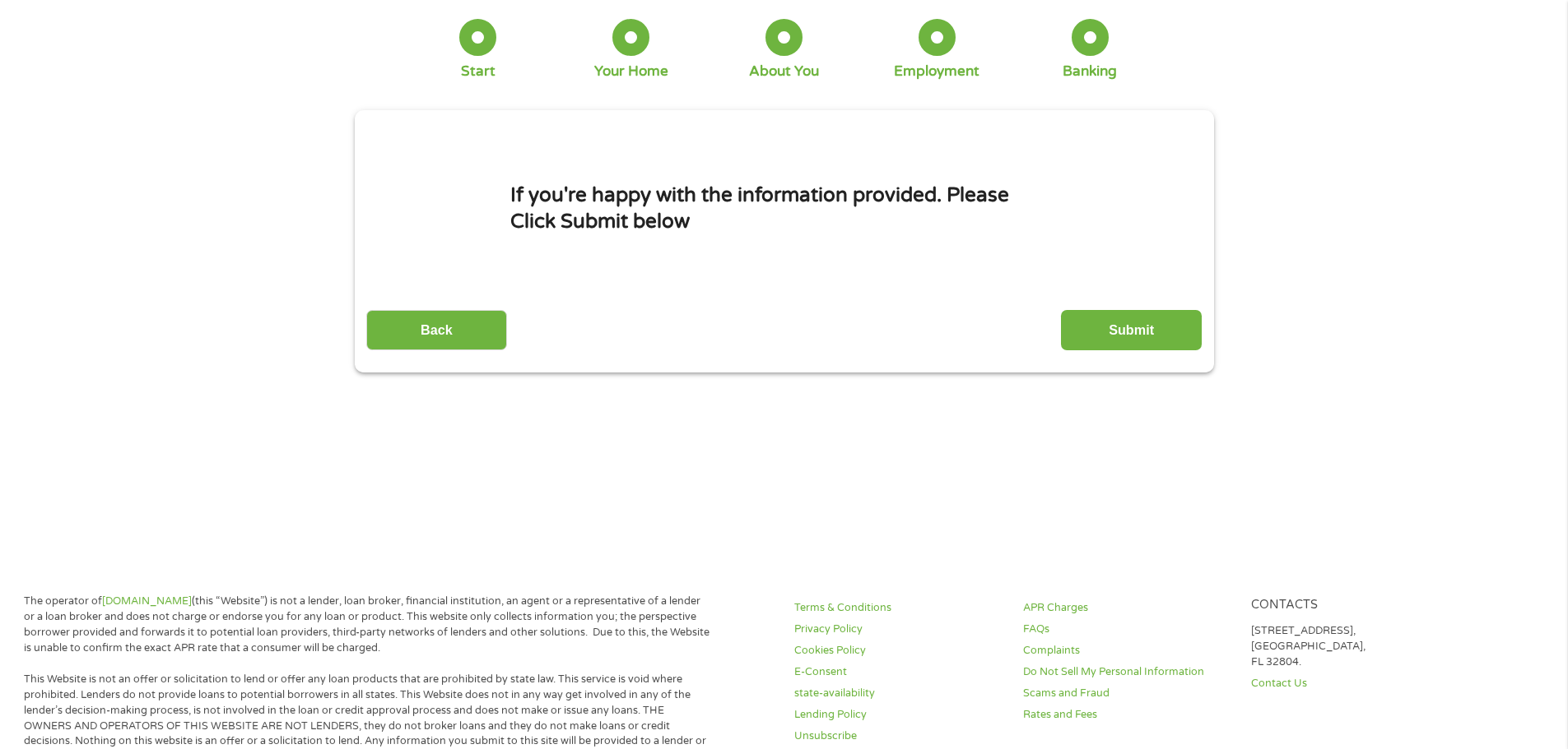
scroll to position [0, 0]
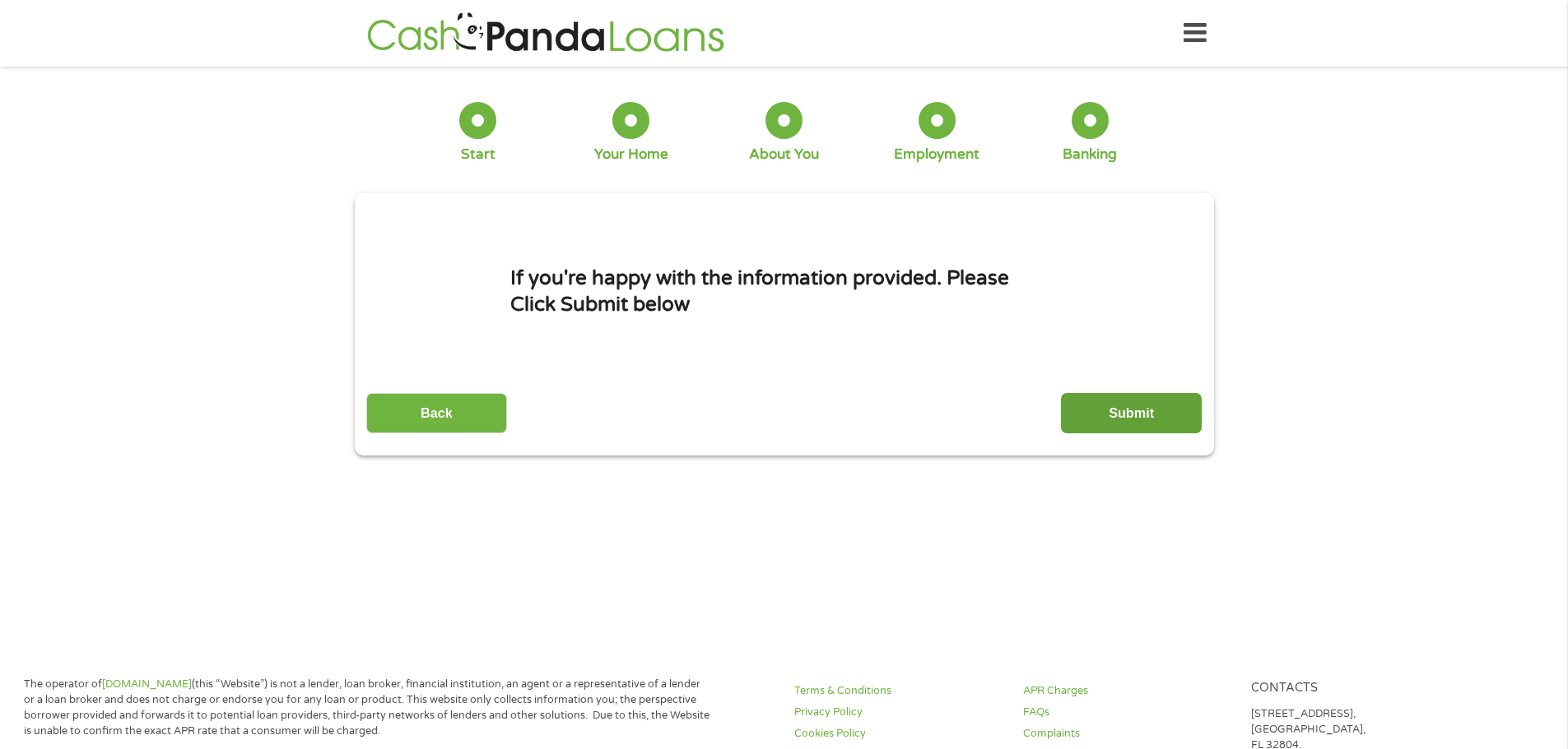
click at [1085, 412] on input "Submit" at bounding box center [1131, 413] width 141 height 40
